Goal: Information Seeking & Learning: Learn about a topic

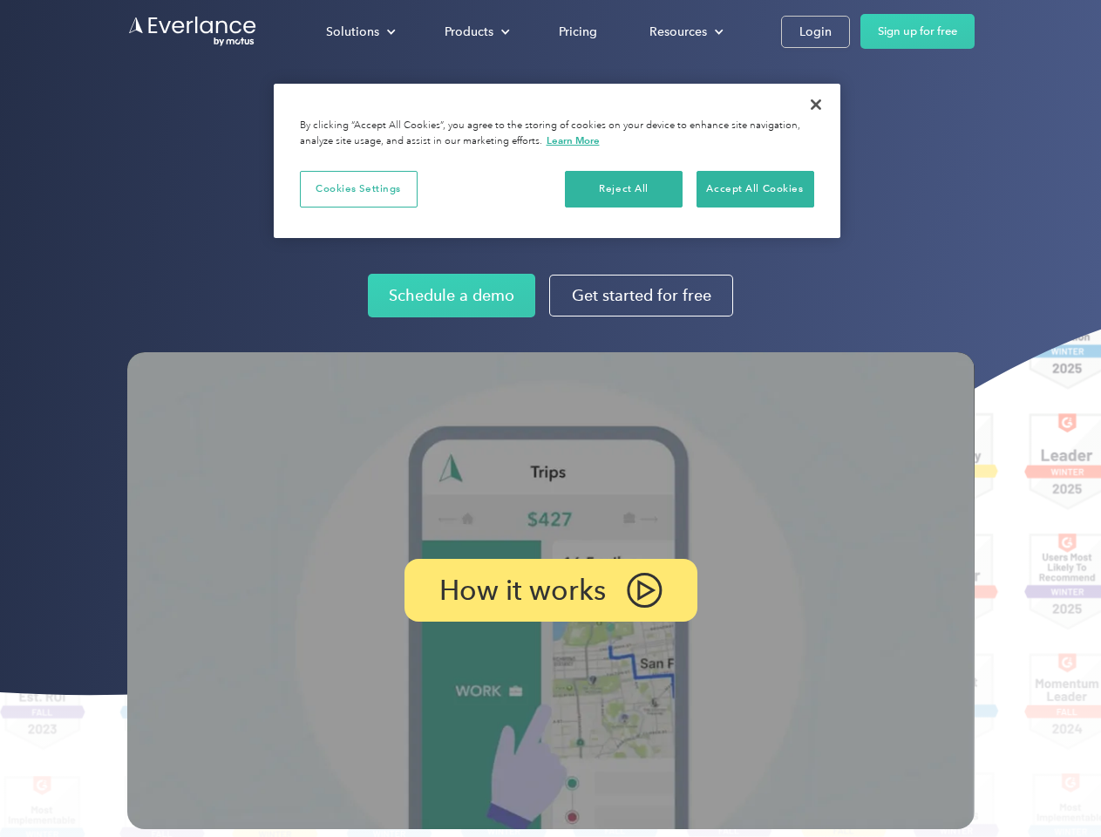
click at [550, 419] on img at bounding box center [551, 590] width 848 height 477
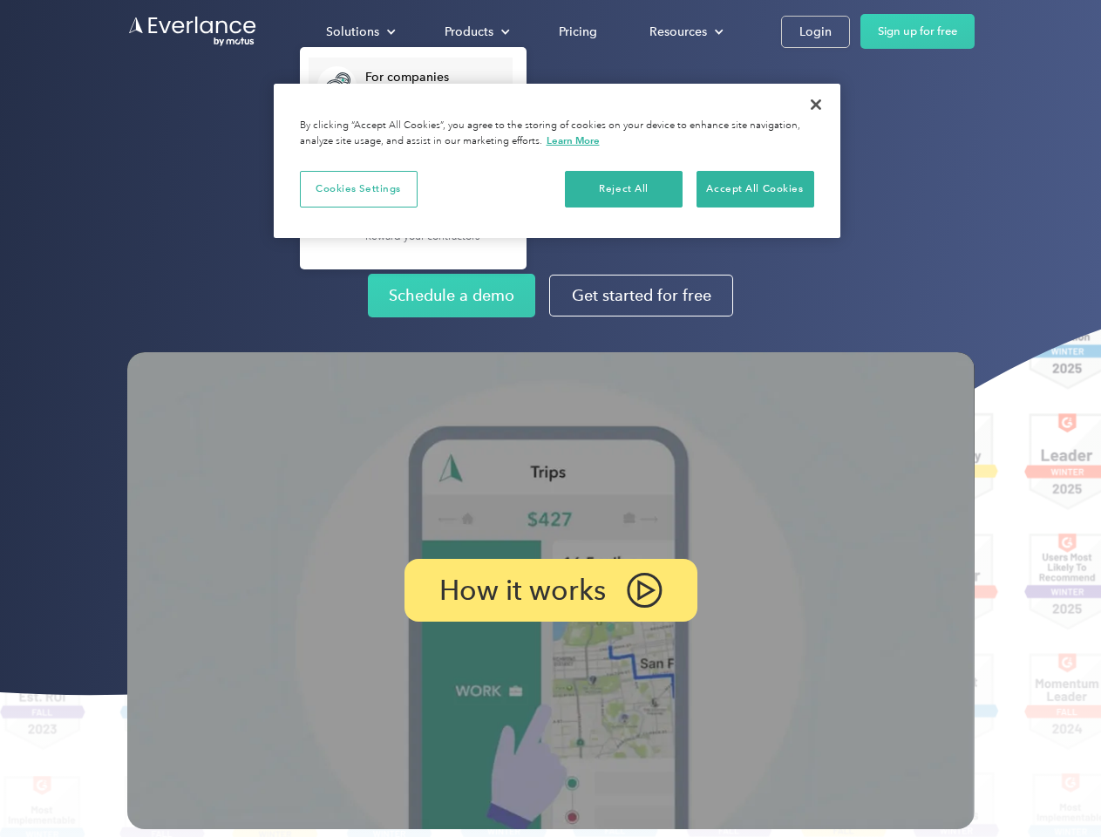
click at [360, 31] on div "Solutions" at bounding box center [352, 32] width 53 height 22
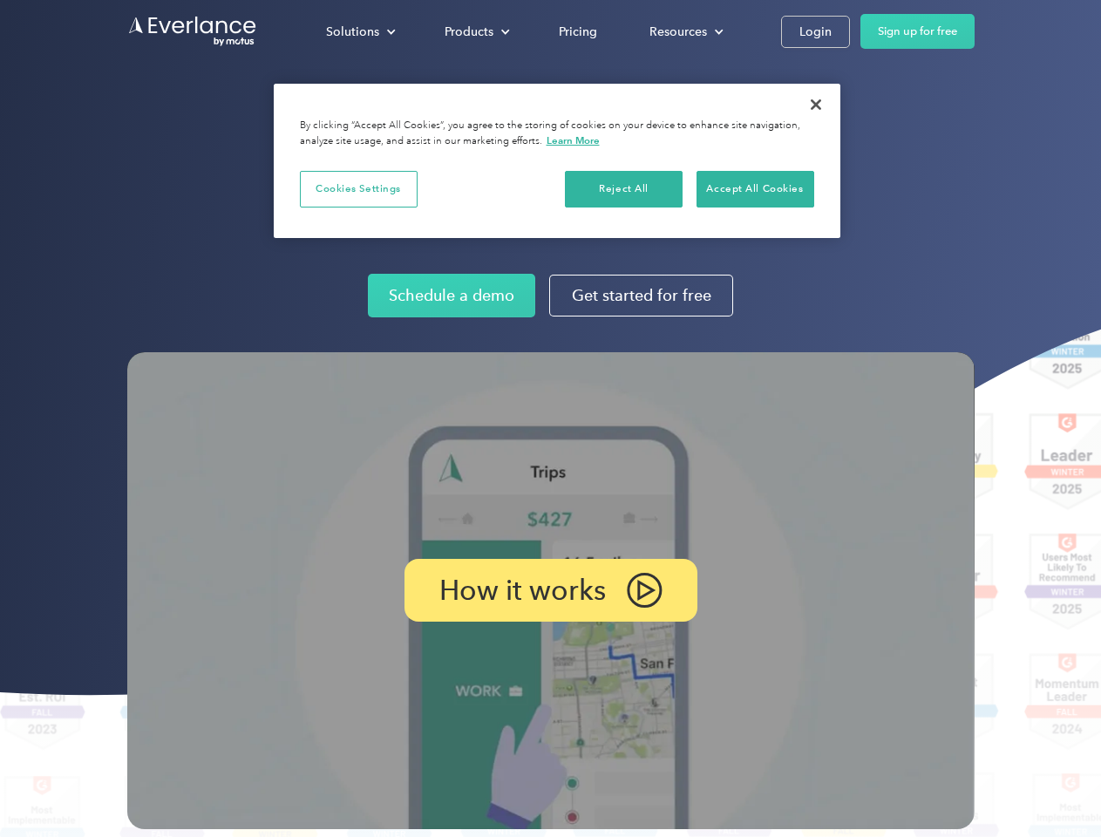
click at [475, 31] on div "Products" at bounding box center [469, 32] width 49 height 22
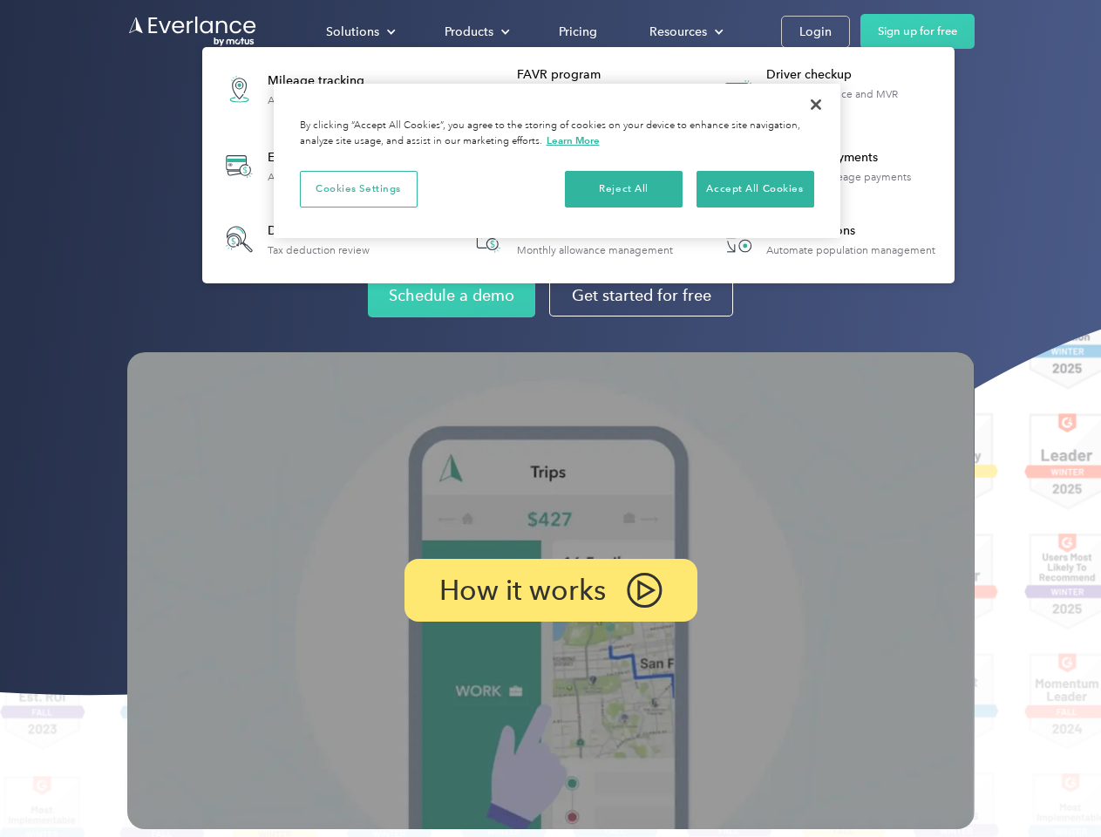
click at [685, 31] on div "Resources" at bounding box center [679, 32] width 58 height 22
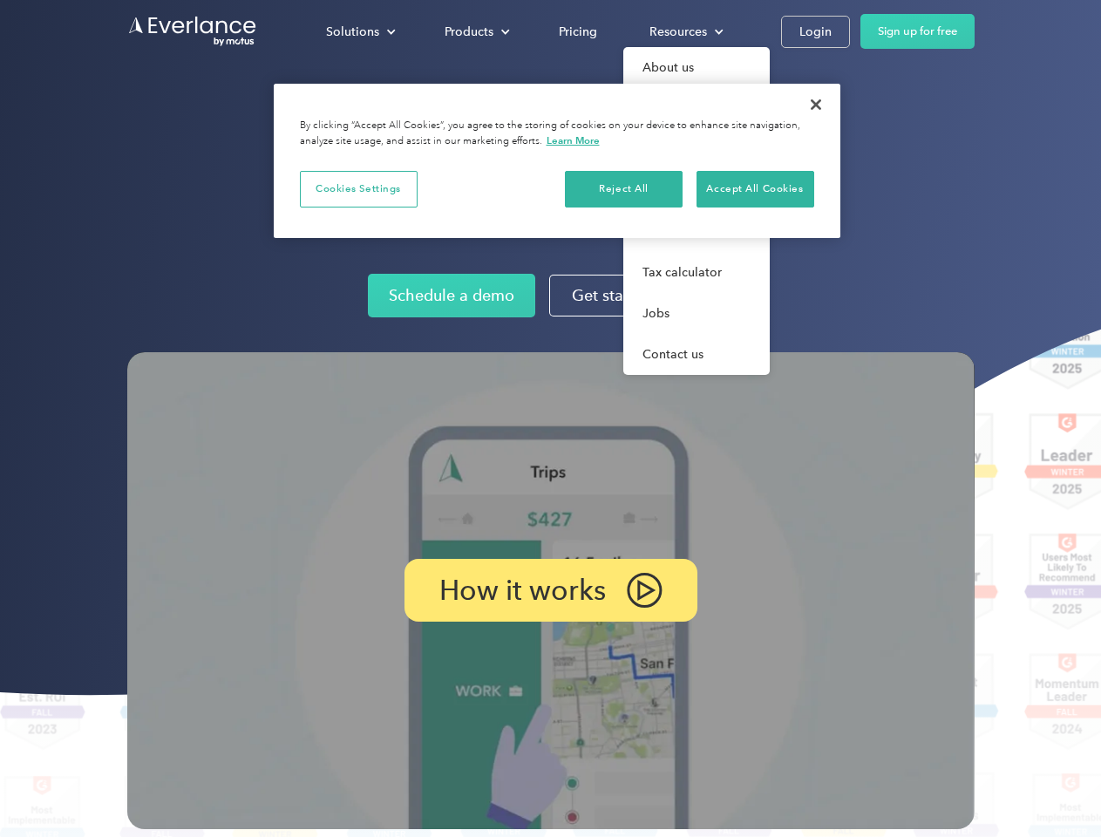
click at [550, 590] on p "How it works" at bounding box center [523, 590] width 167 height 21
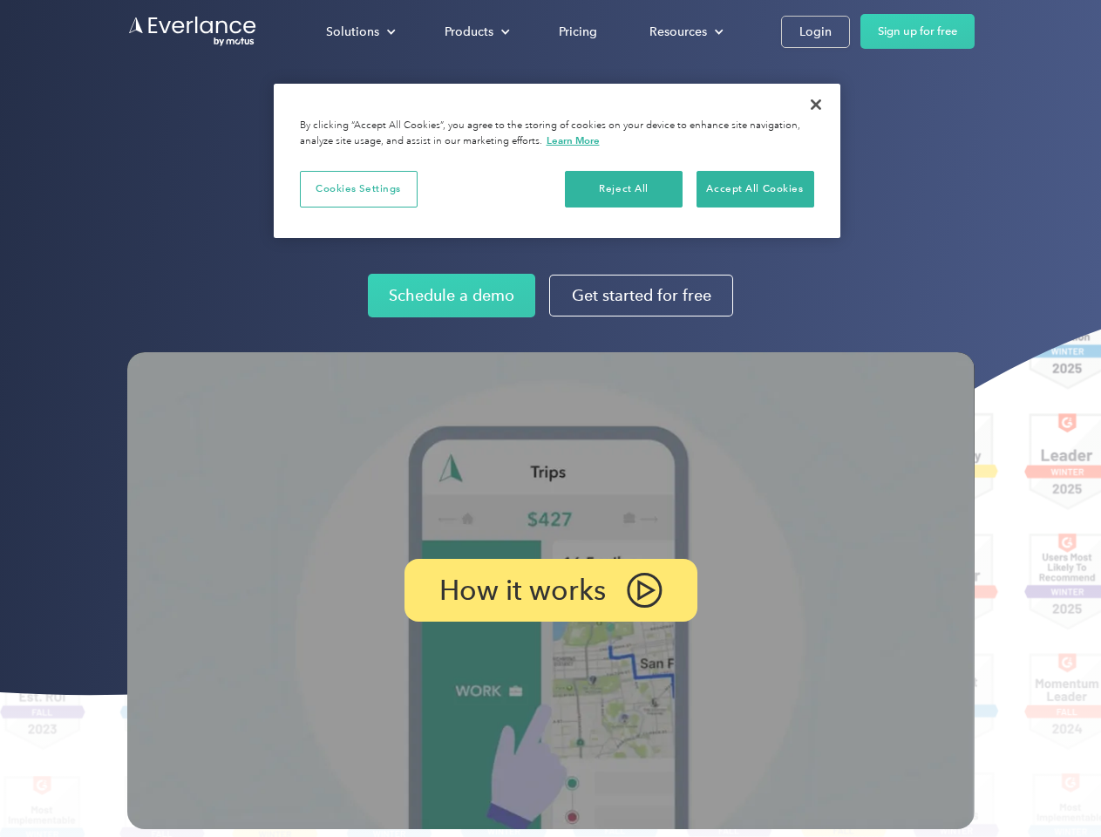
click at [358, 188] on button "Cookies Settings" at bounding box center [359, 189] width 118 height 37
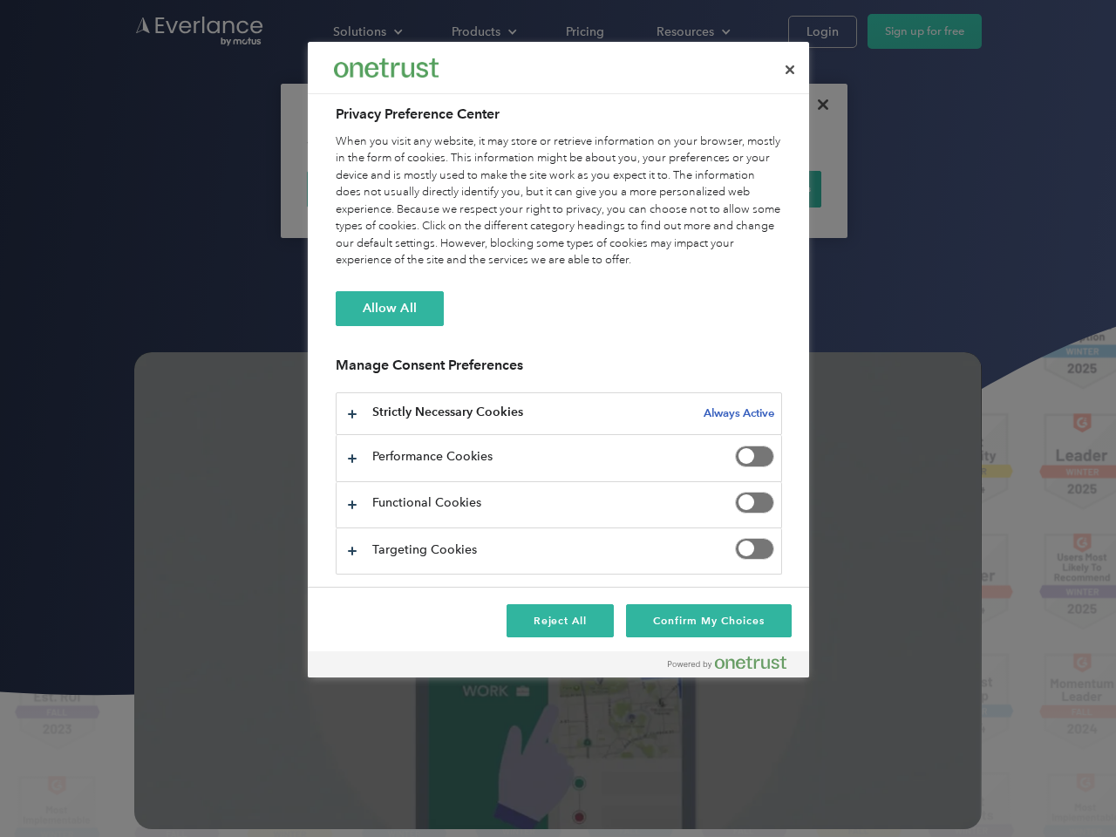
click at [624, 188] on div "When you visit any website, it may store or retrieve information on your browse…" at bounding box center [559, 201] width 447 height 136
click at [755, 188] on div "When you visit any website, it may store or retrieve information on your browse…" at bounding box center [559, 201] width 447 height 136
click at [816, 105] on div at bounding box center [558, 418] width 1116 height 837
